Goal: Navigation & Orientation: Find specific page/section

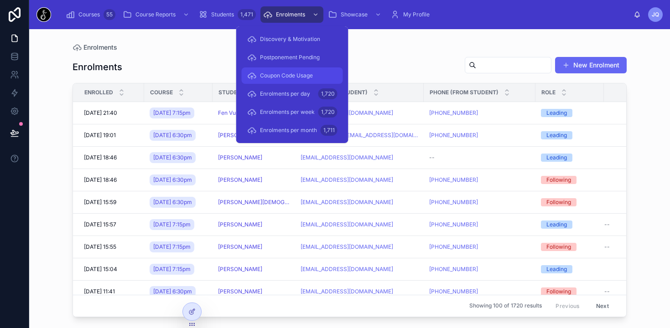
click at [279, 72] on span "Coupon Code Usage" at bounding box center [286, 75] width 53 height 7
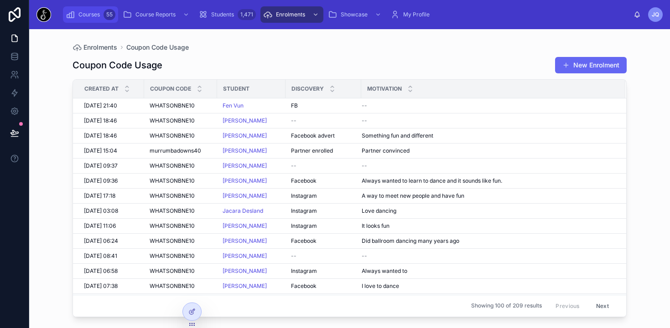
click at [94, 21] on link "Courses 55" at bounding box center [90, 14] width 55 height 16
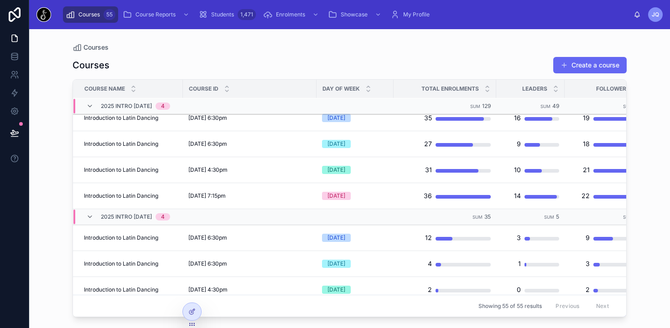
scroll to position [274, 0]
